Goal: Information Seeking & Learning: Learn about a topic

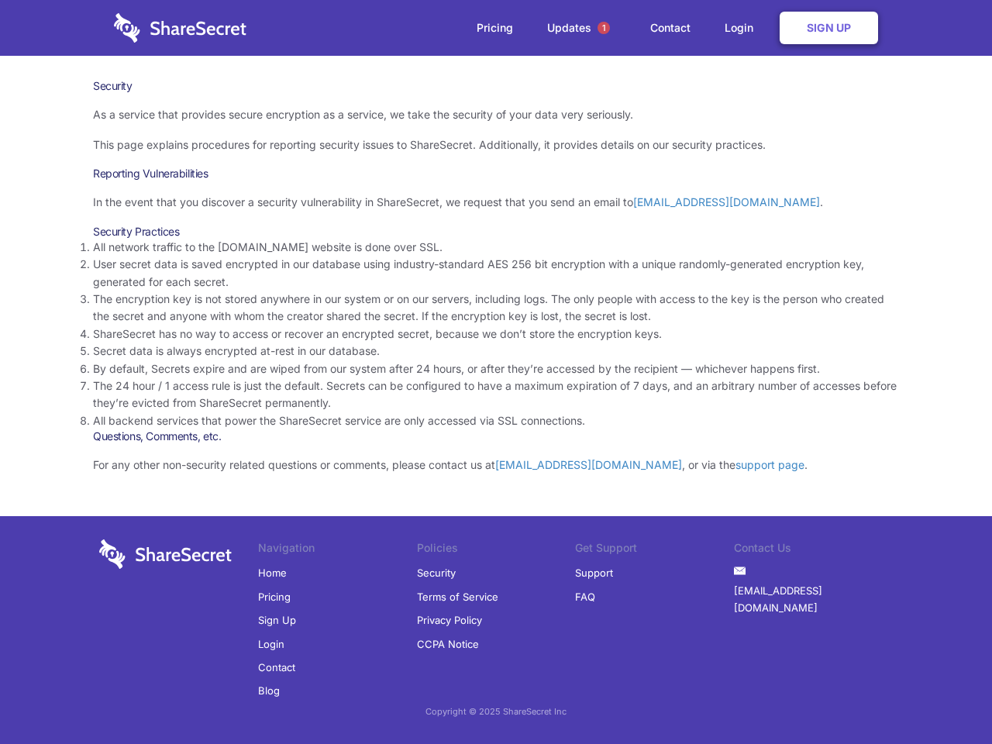
click at [496, 372] on li "By default, Secrets expire and are wiped from our system after 24 hours, or aft…" at bounding box center [496, 368] width 806 height 17
click at [604, 28] on span "1" at bounding box center [603, 28] width 12 height 12
